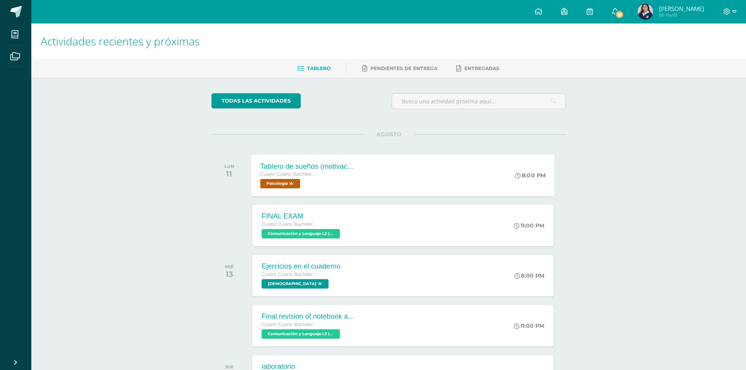
click at [392, 184] on div "Tablero de sueños (motivación) Cuarto Cuarto Bachillerato en Ciencias y Letras …" at bounding box center [403, 175] width 304 height 42
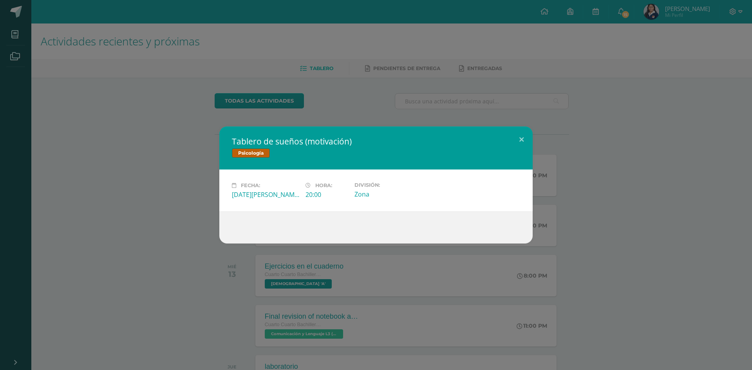
click at [635, 206] on div "Tablero de sueños (motivación) Psicología Fecha: Lunes 11 de Agosto Hora: 20:00…" at bounding box center [375, 184] width 745 height 117
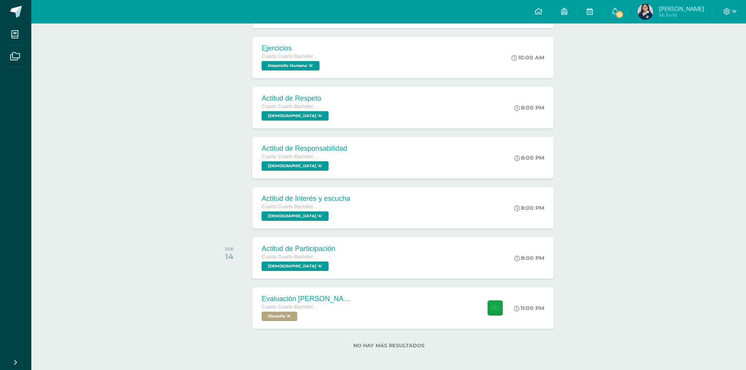
scroll to position [522, 0]
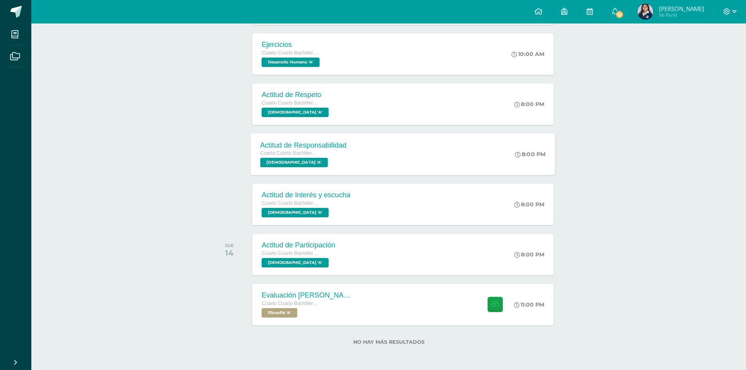
click at [453, 148] on div "Actitud de Responsabilidad Cuarto Cuarto Bachillerato en Ciencias y Letras Evan…" at bounding box center [403, 154] width 304 height 42
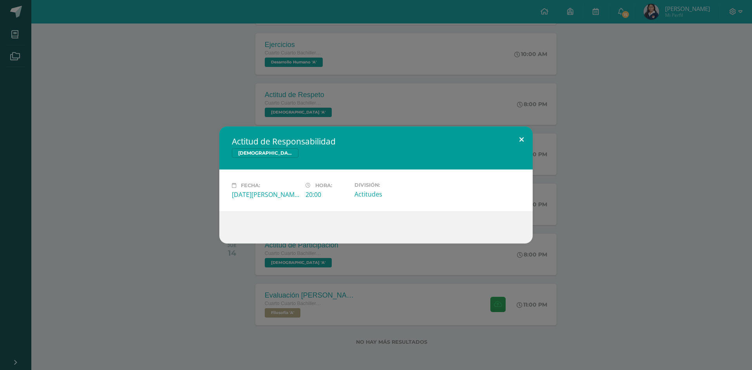
click at [519, 136] on button at bounding box center [521, 139] width 22 height 27
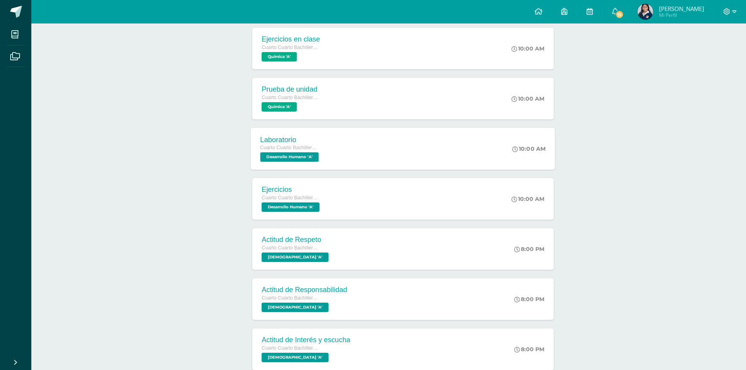
scroll to position [366, 0]
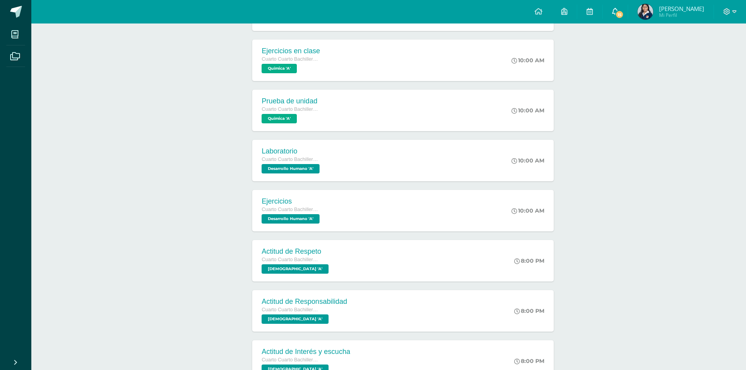
click at [617, 12] on link "15" at bounding box center [614, 11] width 25 height 23
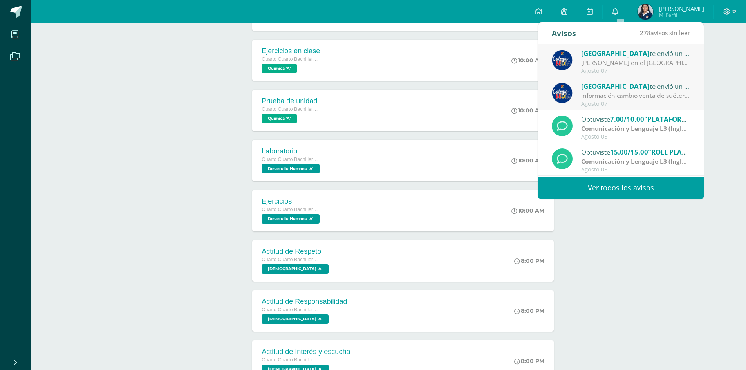
click at [668, 54] on div "Colegio Belga te envió un aviso" at bounding box center [635, 53] width 109 height 10
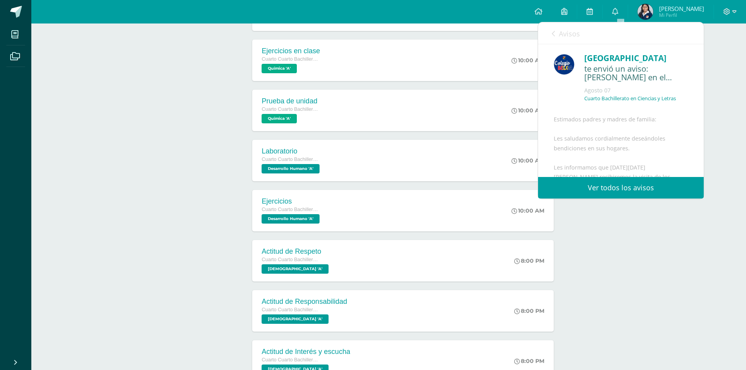
click at [552, 33] on icon at bounding box center [553, 34] width 3 height 6
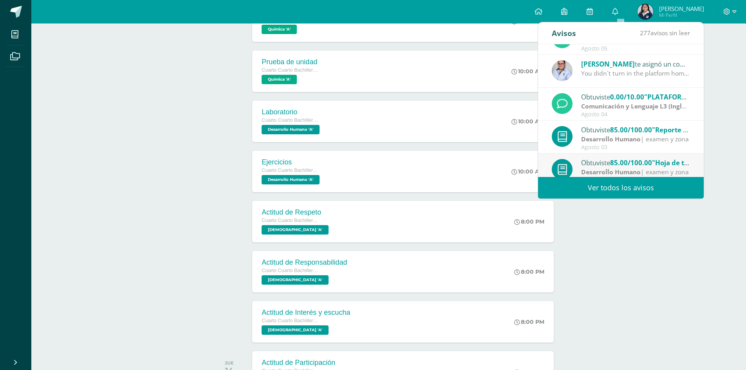
scroll to position [130, 0]
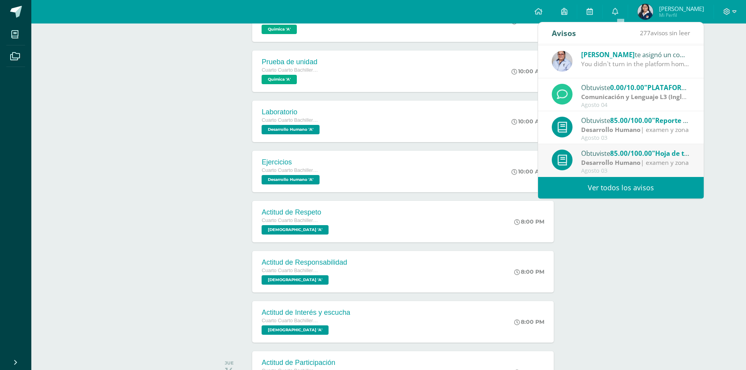
click at [680, 220] on div "Actividades recientes y próximas Tablero Pendientes de entrega Entregadas todas…" at bounding box center [388, 53] width 714 height 869
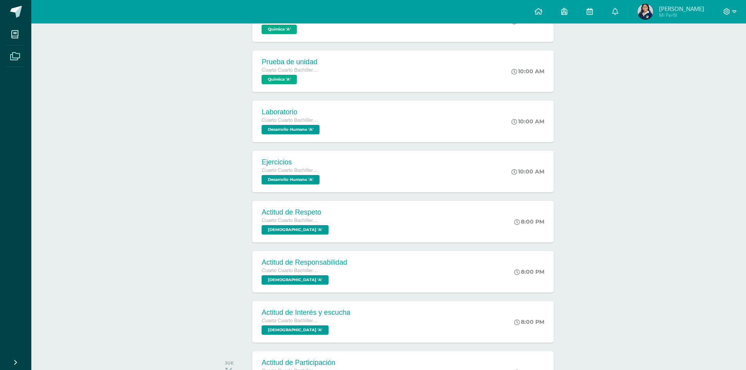
click at [17, 59] on icon at bounding box center [15, 56] width 10 height 8
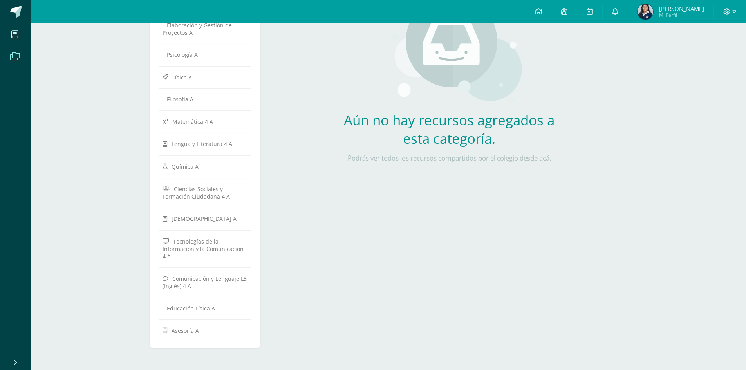
scroll to position [182, 0]
click at [12, 37] on icon at bounding box center [14, 35] width 7 height 8
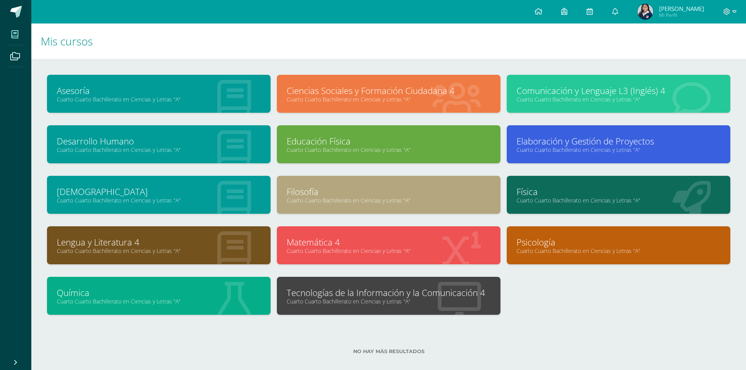
click at [423, 287] on link "Tecnologías de la Información y la Comunicación 4" at bounding box center [389, 293] width 204 height 12
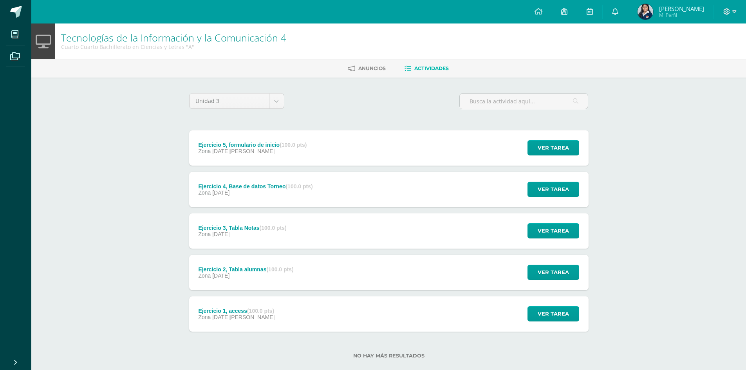
click at [374, 316] on div "Ejercicio 1, access (100.0 pts) Zona [DATE][PERSON_NAME] Ver tarea Ejercicio 1,…" at bounding box center [388, 313] width 399 height 35
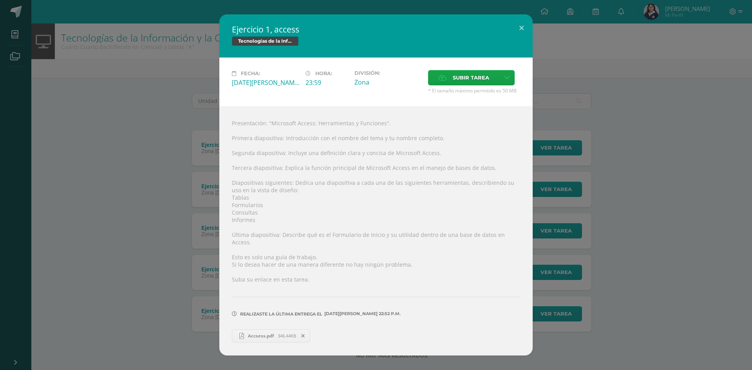
click at [704, 214] on div "Ejercicio 1, access Tecnologías de la Información y la Comunicación 4 Fecha: [D…" at bounding box center [375, 184] width 745 height 341
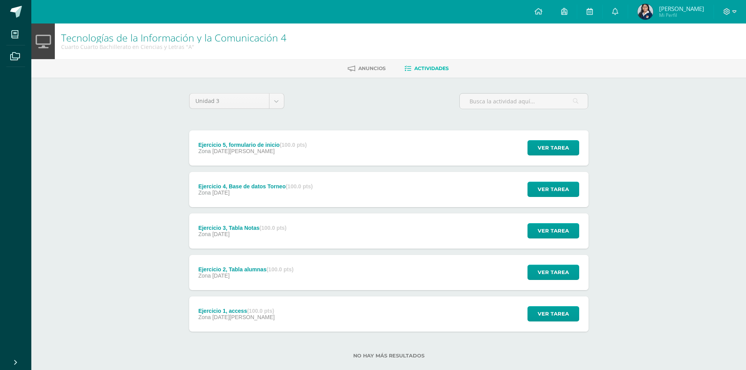
click at [412, 264] on div "Ejercicio 2, Tabla alumnas (100.0 pts) Zona [DATE] Ver tarea Ejercicio 2, Tabla…" at bounding box center [388, 272] width 399 height 35
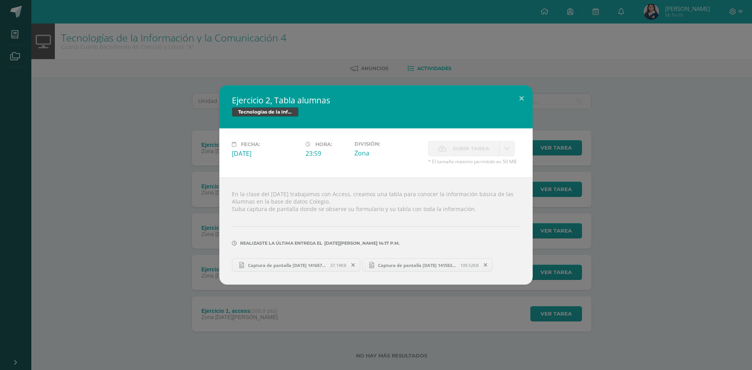
click at [328, 261] on link "Captura de pantalla 2025-07-28 141657.png 37.19KB" at bounding box center [296, 264] width 128 height 13
click at [398, 266] on span "Captura de pantalla 2025-07-28 141553.png" at bounding box center [417, 265] width 86 height 6
click at [509, 103] on h2 "Ejercicio 2, Tabla alumnas" at bounding box center [376, 100] width 288 height 11
click at [514, 96] on button at bounding box center [521, 98] width 22 height 27
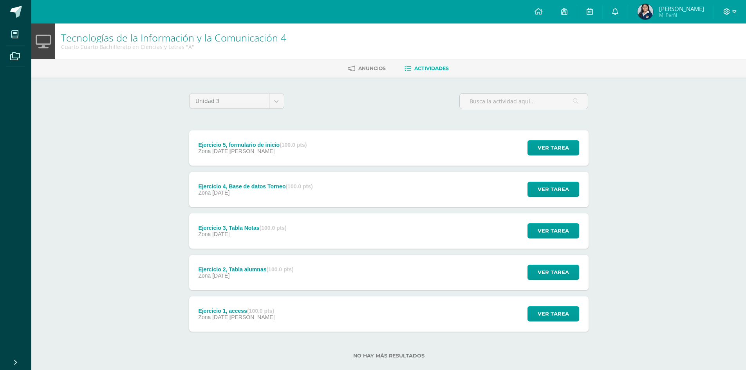
click at [380, 222] on div "Ejercicio 3, Tabla Notas (100.0 pts) Zona 28 de Julio Ver tarea Ejercicio 3, Ta…" at bounding box center [388, 230] width 399 height 35
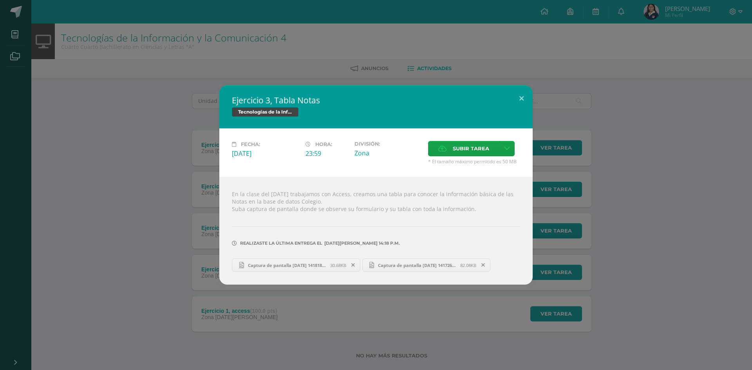
click at [317, 267] on span "Captura de pantalla 2025-07-28 141818.png" at bounding box center [287, 265] width 86 height 6
click at [427, 266] on span "Captura de pantalla 2025-07-28 141726.png" at bounding box center [417, 265] width 86 height 6
click at [517, 96] on button at bounding box center [521, 98] width 22 height 27
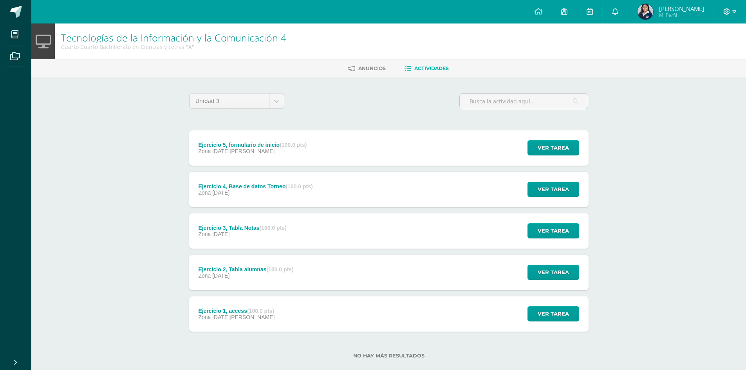
click at [373, 187] on div "Ejercicio 4, Base de datos Torneo (100.0 pts) Zona 28 de Julio Ver tarea Ejerci…" at bounding box center [388, 189] width 399 height 35
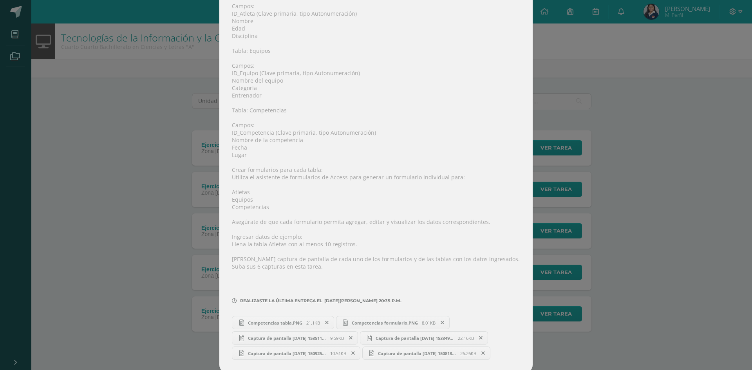
scroll to position [187, 0]
click at [286, 324] on link "Competencias tabla.PNG 21.1KB" at bounding box center [283, 319] width 102 height 13
click at [357, 324] on link "Competencias formulario.PNG 8.01KB" at bounding box center [393, 319] width 114 height 13
click at [302, 329] on link "Captura de pantalla 2025-07-28 153511.png 9.59KB" at bounding box center [295, 334] width 126 height 13
click at [390, 333] on span "Captura de pantalla [DATE] 153349.png" at bounding box center [414, 335] width 86 height 6
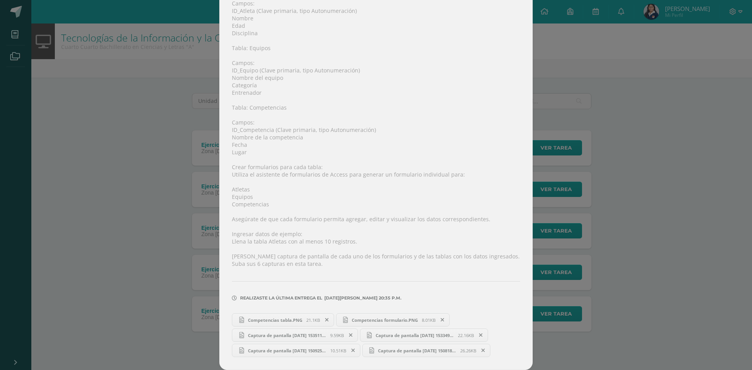
click at [392, 349] on span "Captura de pantalla [DATE] 150818.png" at bounding box center [417, 351] width 86 height 6
click at [581, 227] on div "Ejercicio 4, Base de datos Torneo Tecnologías de la Información y la Comunicaci…" at bounding box center [375, 91] width 745 height 557
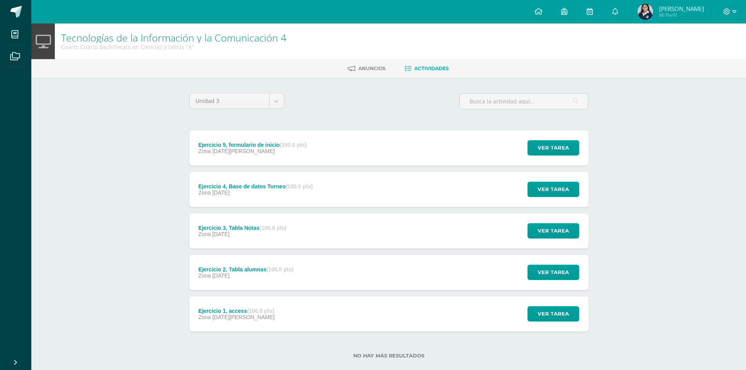
click at [335, 132] on div "Ejercicio 5, formulario de inicio (100.0 pts) Zona 04 de Agosto Ver tarea Ejerc…" at bounding box center [388, 147] width 399 height 35
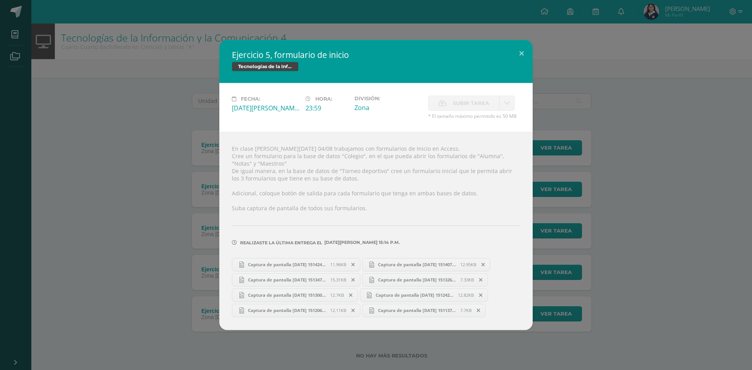
click at [388, 265] on span "Captura de pantalla [DATE] 151407.png" at bounding box center [417, 264] width 86 height 6
click at [321, 283] on link "Captura de pantalla 2025-08-04 151347.png 15.31KB" at bounding box center [296, 279] width 128 height 13
click at [398, 295] on span "Captura de pantalla [DATE] 151242.png" at bounding box center [414, 295] width 86 height 6
click at [89, 231] on div "Ejercicio 5, formulario de inicio Tecnologías de la Información y la Comunicaci…" at bounding box center [375, 185] width 745 height 290
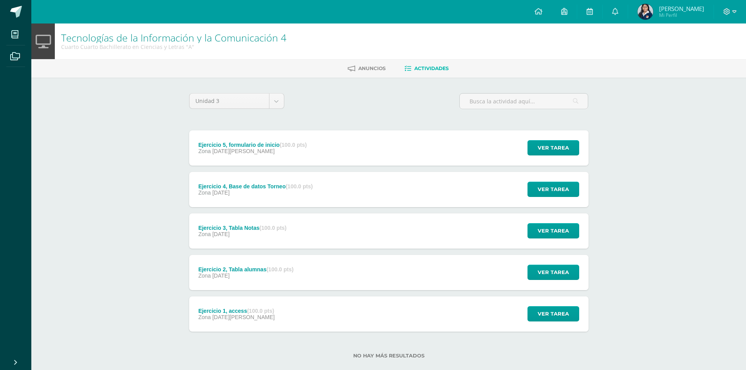
click at [271, 265] on div "Ejercicio 2, Tabla alumnas (100.0 pts) Zona 28 de Julio" at bounding box center [246, 272] width 114 height 35
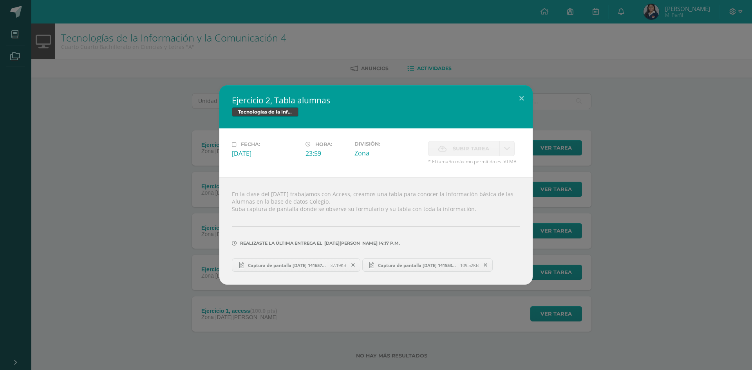
click at [163, 256] on div "Ejercicio 2, Tabla alumnas Tecnologías de la Información y la Comunicación 4 Fe…" at bounding box center [375, 184] width 745 height 199
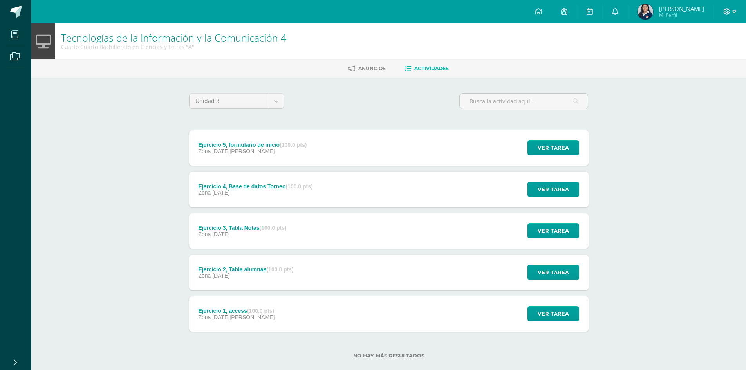
click at [322, 231] on div "Ejercicio 3, Tabla Notas (100.0 pts) Zona 28 de Julio Ver tarea Ejercicio 3, Ta…" at bounding box center [388, 230] width 399 height 35
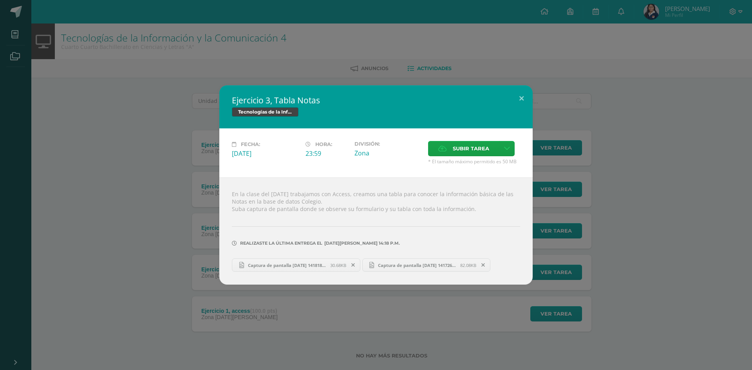
click at [581, 200] on div "Ejercicio 3, Tabla Notas Tecnologías de la Información y la Comunicación 4 Fech…" at bounding box center [375, 184] width 745 height 199
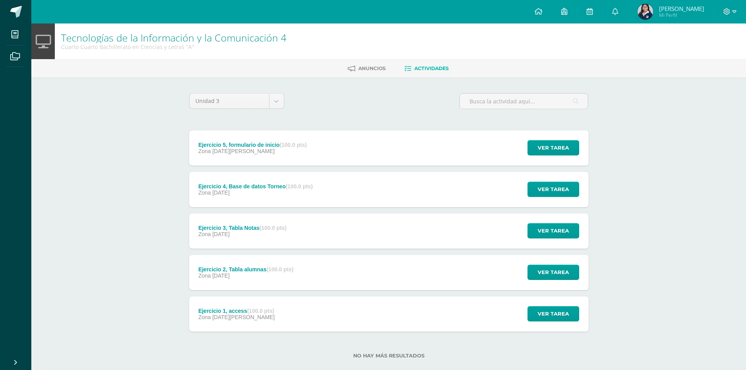
click at [485, 192] on div "Ejercicio 4, Base de datos Torneo (100.0 pts) Zona 28 de Julio Ver tarea Ejerci…" at bounding box center [388, 189] width 399 height 35
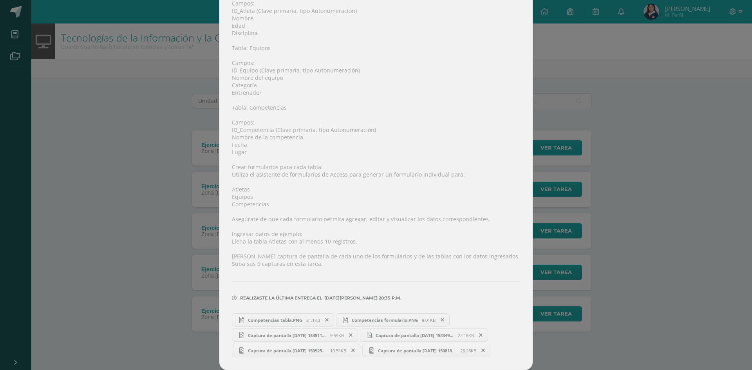
drag, startPoint x: 616, startPoint y: 78, endPoint x: 616, endPoint y: 72, distance: 6.3
click at [617, 78] on div "Ejercicio 4, Base de datos Torneo Tecnologías de la Información y la Comunicaci…" at bounding box center [375, 91] width 745 height 557
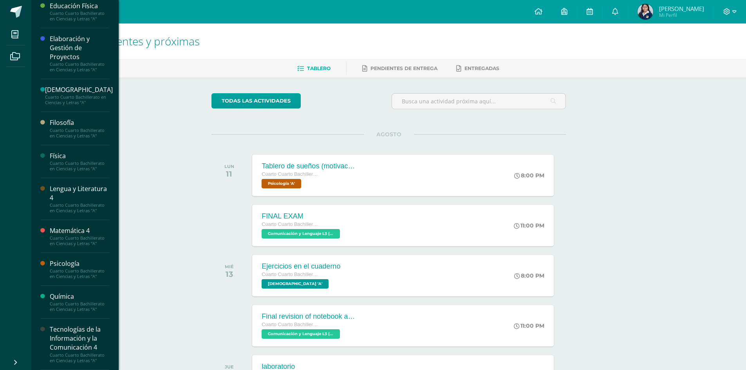
scroll to position [182, 0]
click at [73, 334] on div "Tecnologías de la Información y la Comunicación 4" at bounding box center [79, 338] width 59 height 27
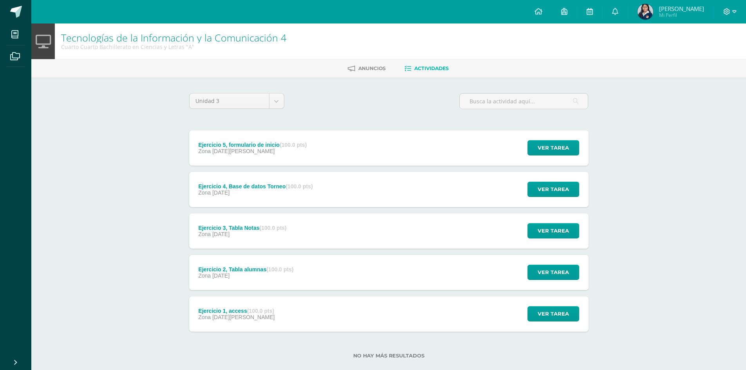
click at [316, 160] on div "Ejercicio 5, formulario de inicio (100.0 pts) Zona [DATE][PERSON_NAME]" at bounding box center [252, 147] width 127 height 35
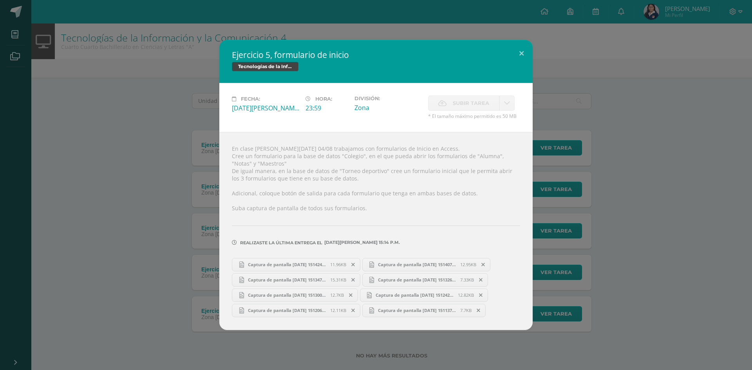
click at [82, 208] on div "Ejercicio 5, formulario de inicio Tecnologías de la Información y la Comunicaci…" at bounding box center [375, 185] width 745 height 290
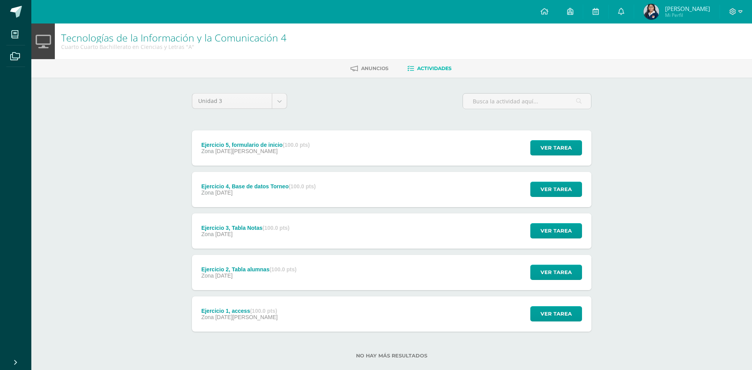
click at [221, 191] on div "Ejercicio 5, formulario de inicio Tecnologías de la Información y la Comunicaci…" at bounding box center [375, 185] width 745 height 290
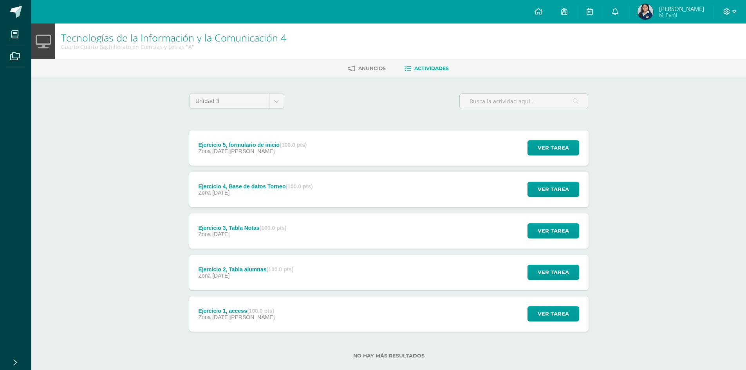
click at [229, 195] on span "[DATE]" at bounding box center [220, 192] width 17 height 6
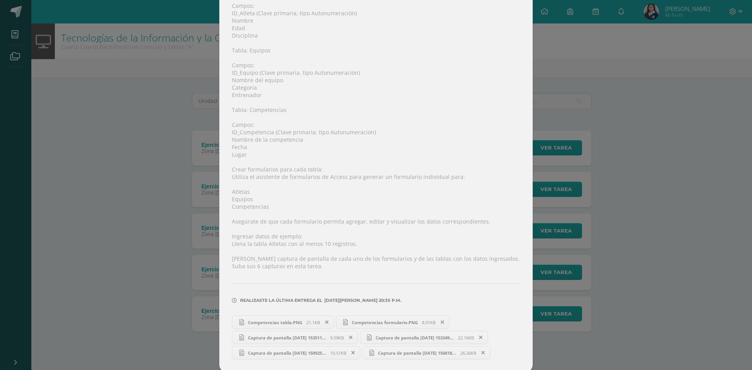
scroll to position [187, 0]
click at [113, 90] on div "Ejercicio 4, Base de datos Torneo Tecnologías de la Información y la Comunicaci…" at bounding box center [375, 91] width 745 height 557
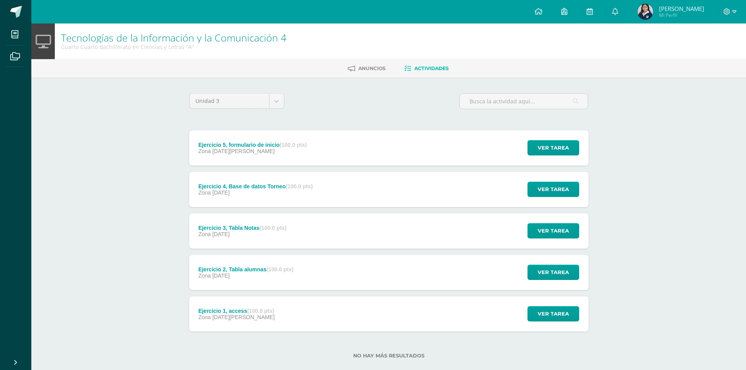
click at [224, 183] on div "Ejercicio 4, Base de datos Torneo (100.0 pts)" at bounding box center [255, 186] width 114 height 6
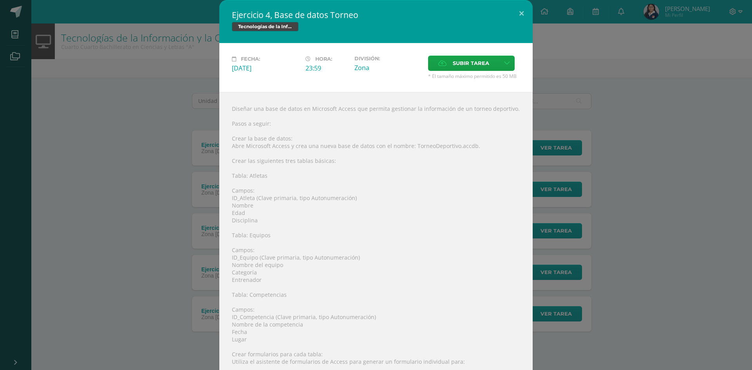
click at [139, 146] on div "Ejercicio 4, Base de datos Torneo Tecnologías de la Información y la Comunicaci…" at bounding box center [375, 278] width 745 height 557
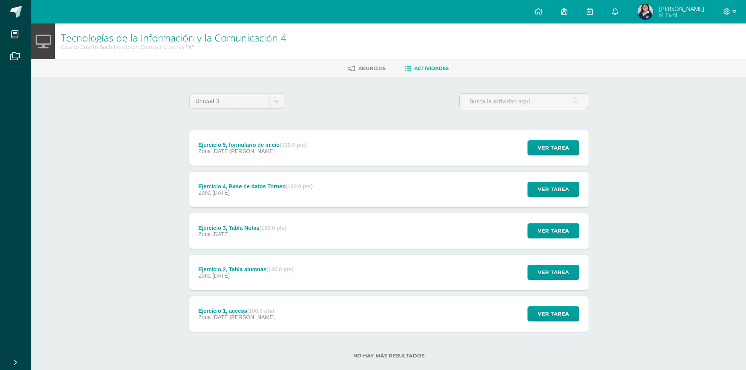
click at [224, 190] on span "[DATE]" at bounding box center [220, 192] width 17 height 6
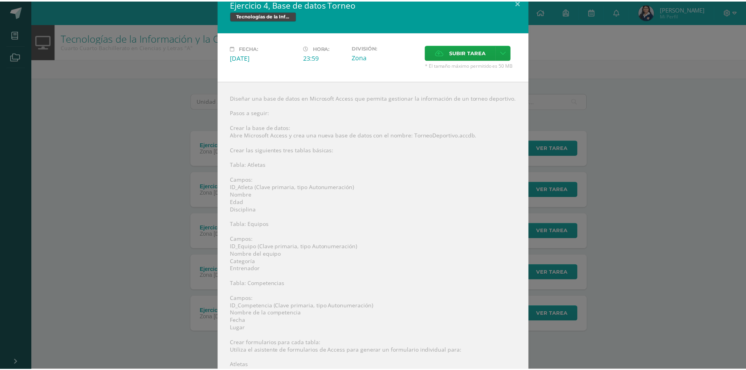
scroll to position [0, 0]
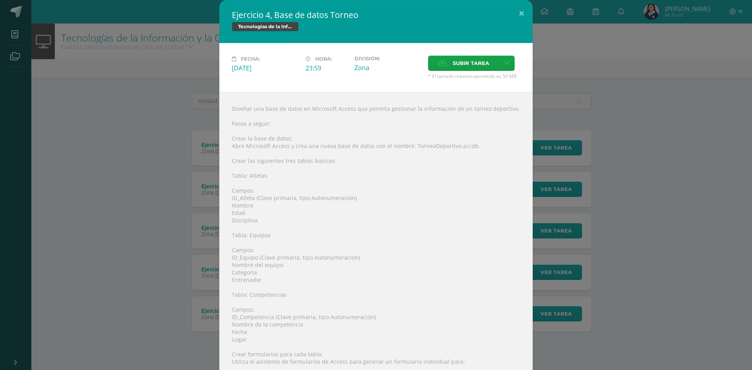
click at [162, 110] on div "Ejercicio 4, Base de datos Torneo Tecnologías de la Información y la Comunicaci…" at bounding box center [375, 278] width 745 height 557
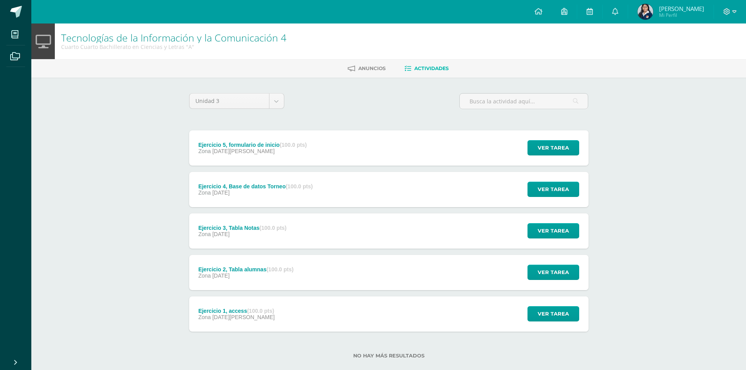
click at [277, 155] on div "Ejercicio 5, formulario de inicio (100.0 pts) Zona [DATE][PERSON_NAME]" at bounding box center [252, 147] width 127 height 35
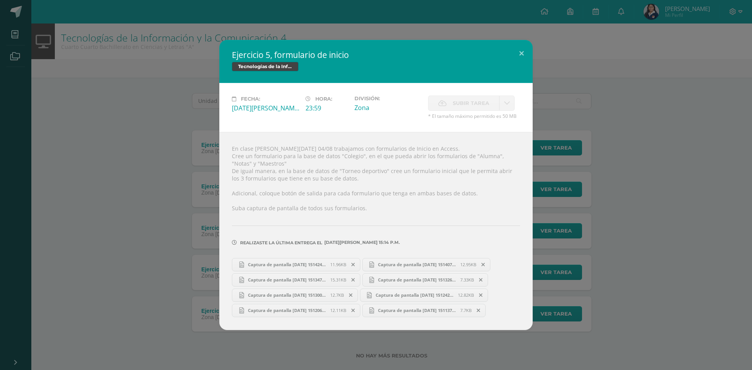
click at [146, 164] on div "Ejercicio 5, formulario de inicio Tecnologías de la Información y la Comunicaci…" at bounding box center [375, 185] width 745 height 290
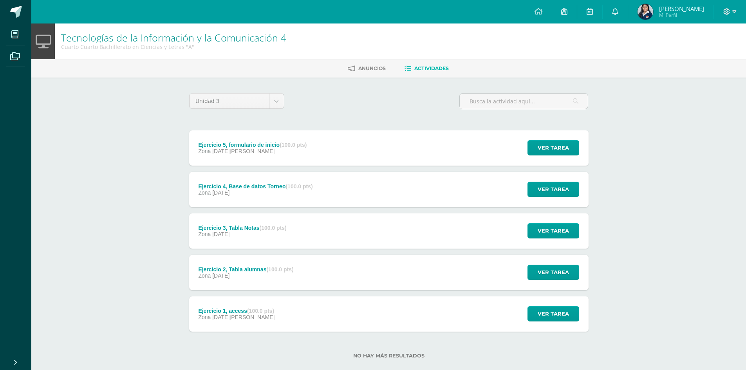
click at [235, 184] on div "Ejercicio 4, Base de datos Torneo (100.0 pts)" at bounding box center [255, 186] width 114 height 6
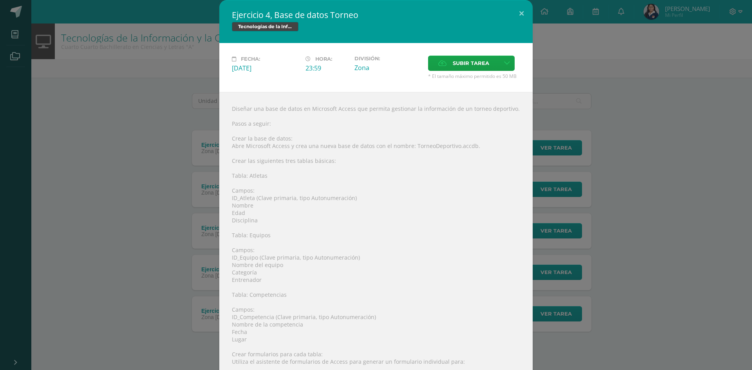
click at [153, 168] on div "Ejercicio 4, Base de datos Torneo Tecnologías de la Información y la Comunicaci…" at bounding box center [375, 278] width 745 height 557
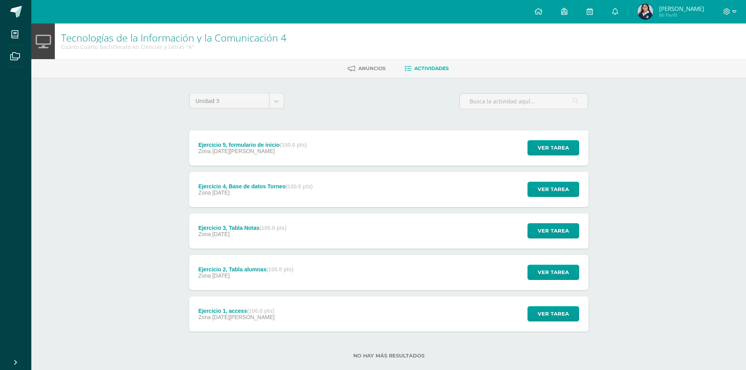
click at [322, 9] on div "Configuración Cerrar sesión [PERSON_NAME] Mi Perfil Avisos 277 avisos sin leer …" at bounding box center [388, 11] width 714 height 23
